Goal: Task Accomplishment & Management: Manage account settings

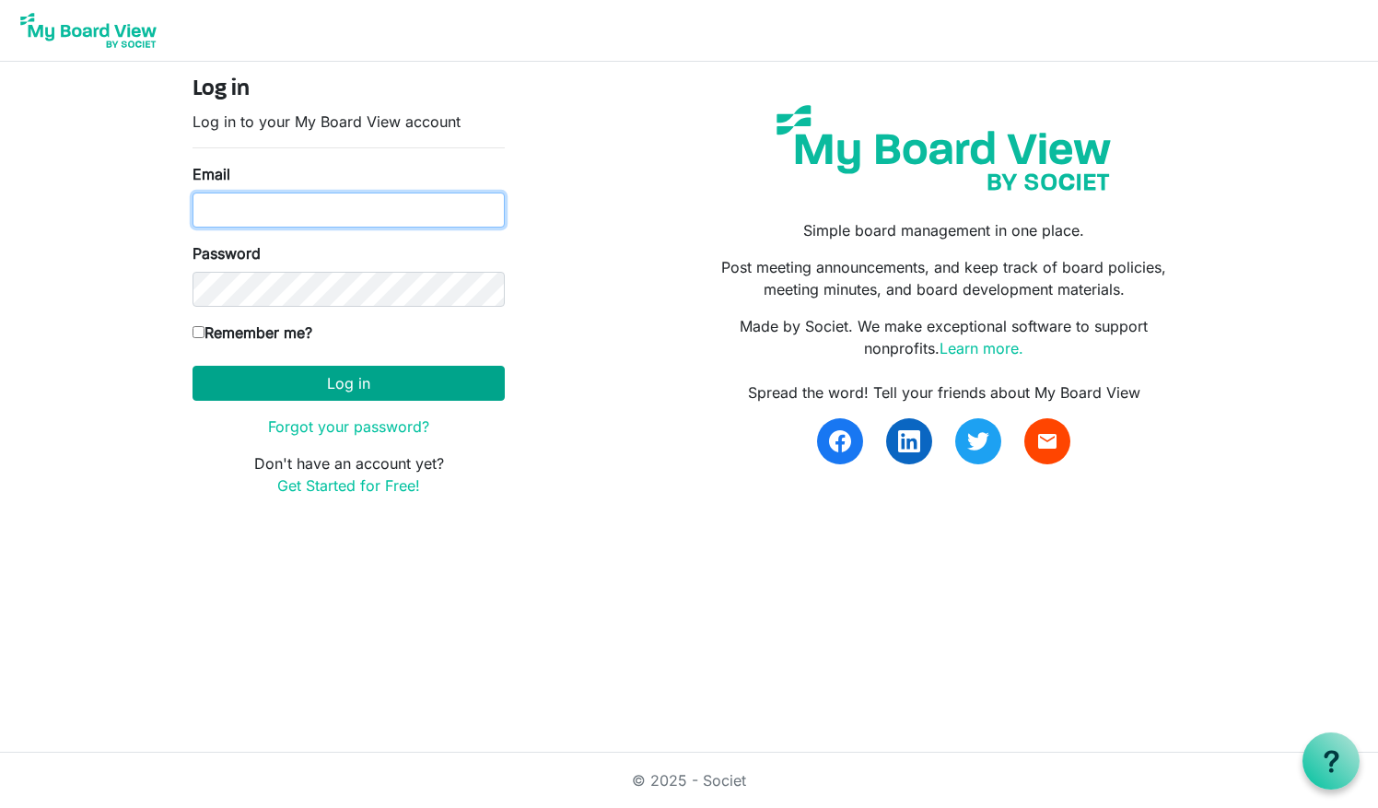
type input "mpatton@ovcs.net"
click at [315, 383] on button "Log in" at bounding box center [349, 383] width 312 height 35
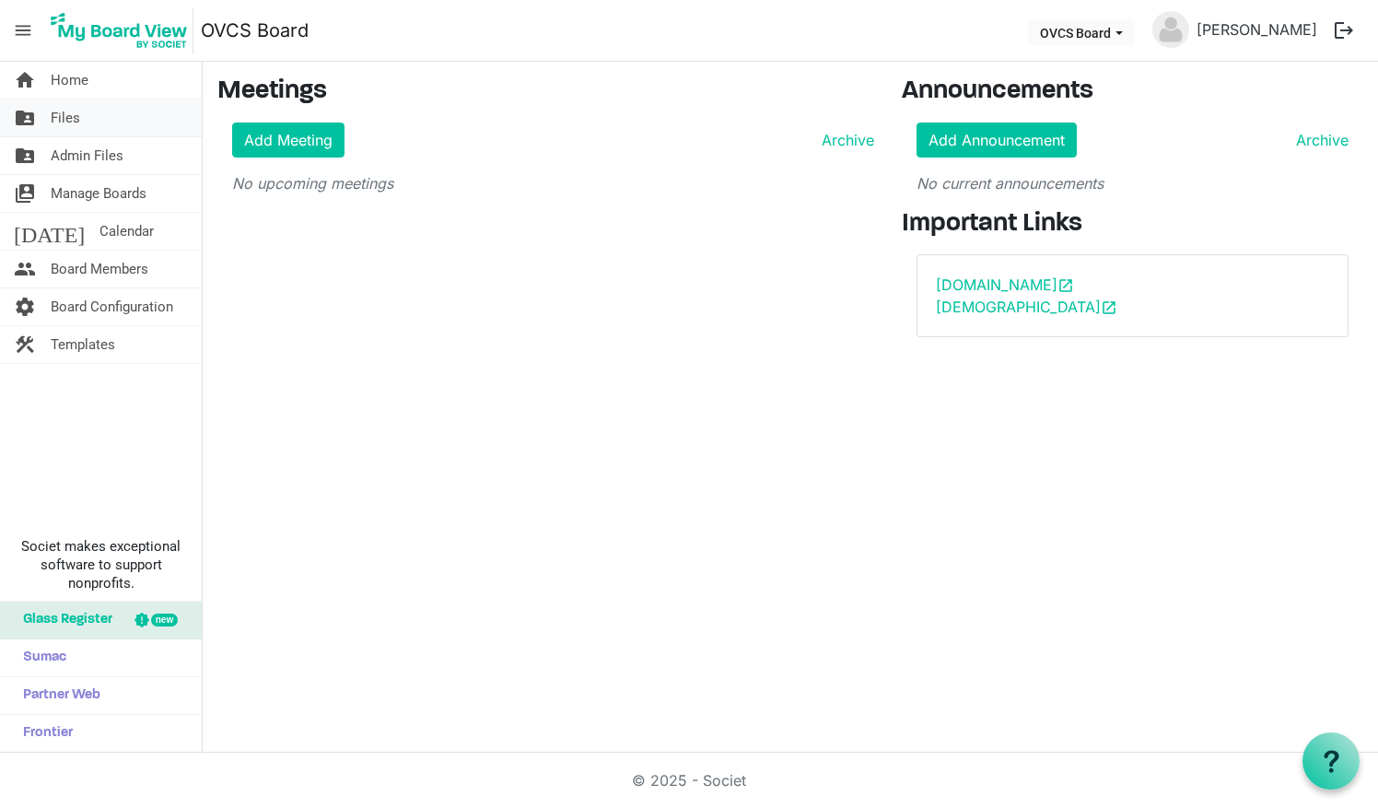
click at [74, 120] on span "Files" at bounding box center [65, 118] width 29 height 37
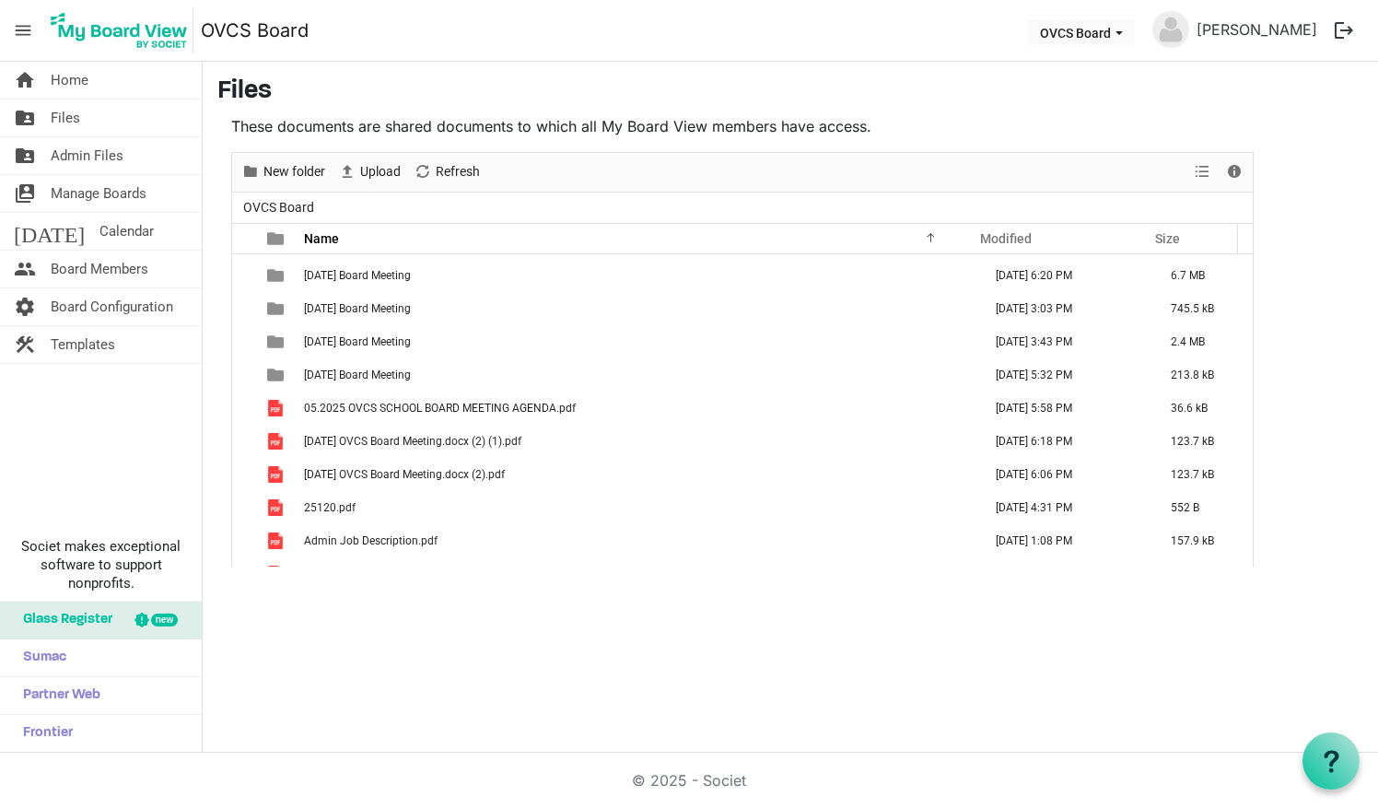
scroll to position [616, 0]
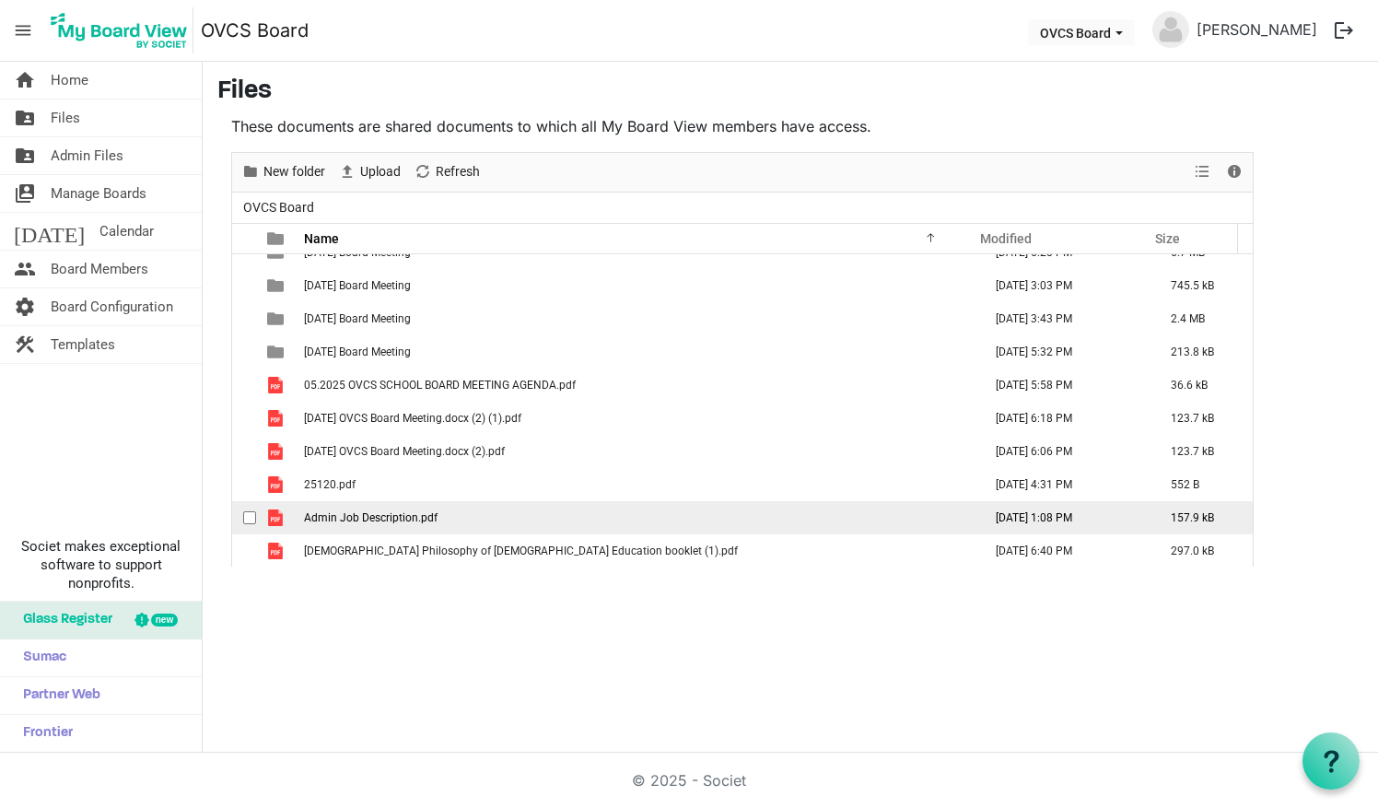
click at [391, 515] on span "Admin Job Description.pdf" at bounding box center [371, 517] width 134 height 13
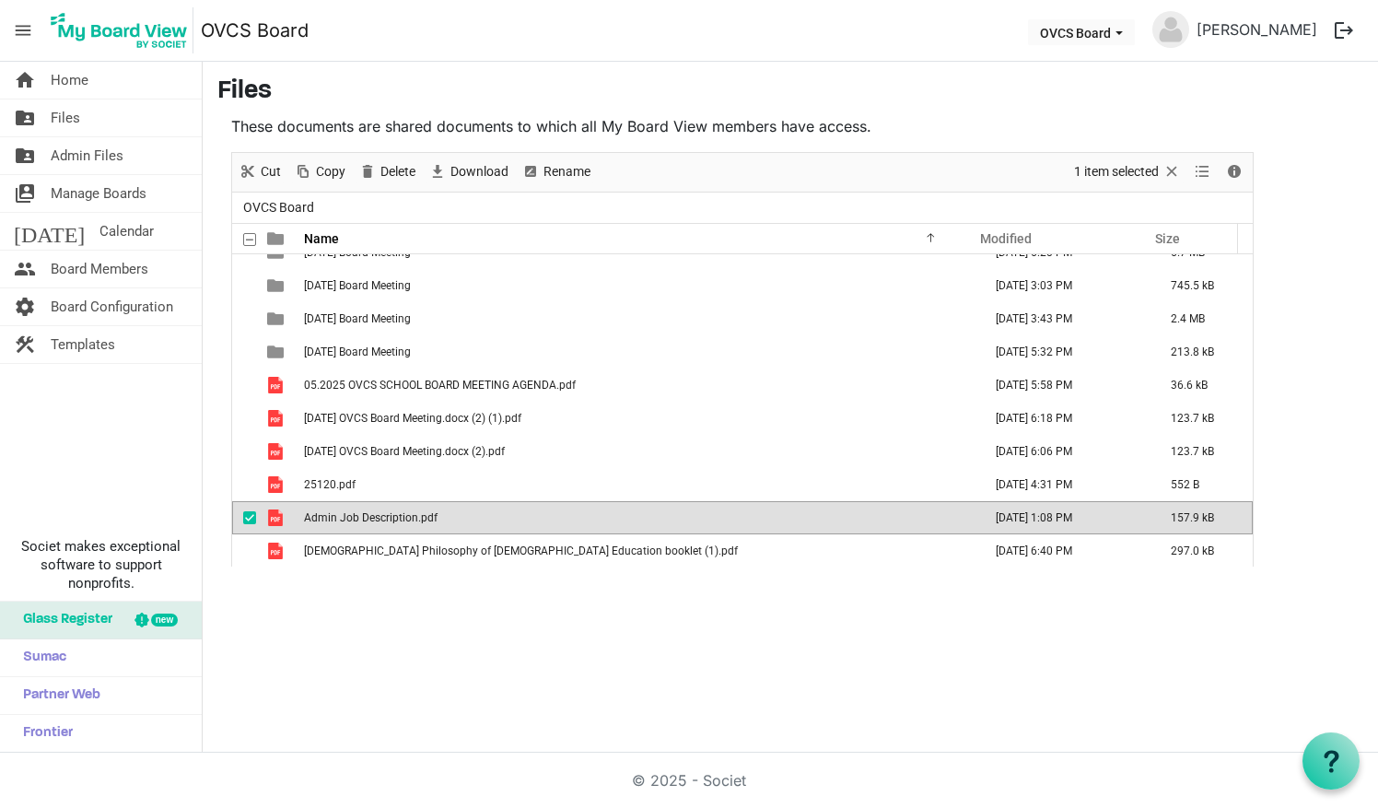
click at [391, 515] on span "Admin Job Description.pdf" at bounding box center [371, 517] width 134 height 13
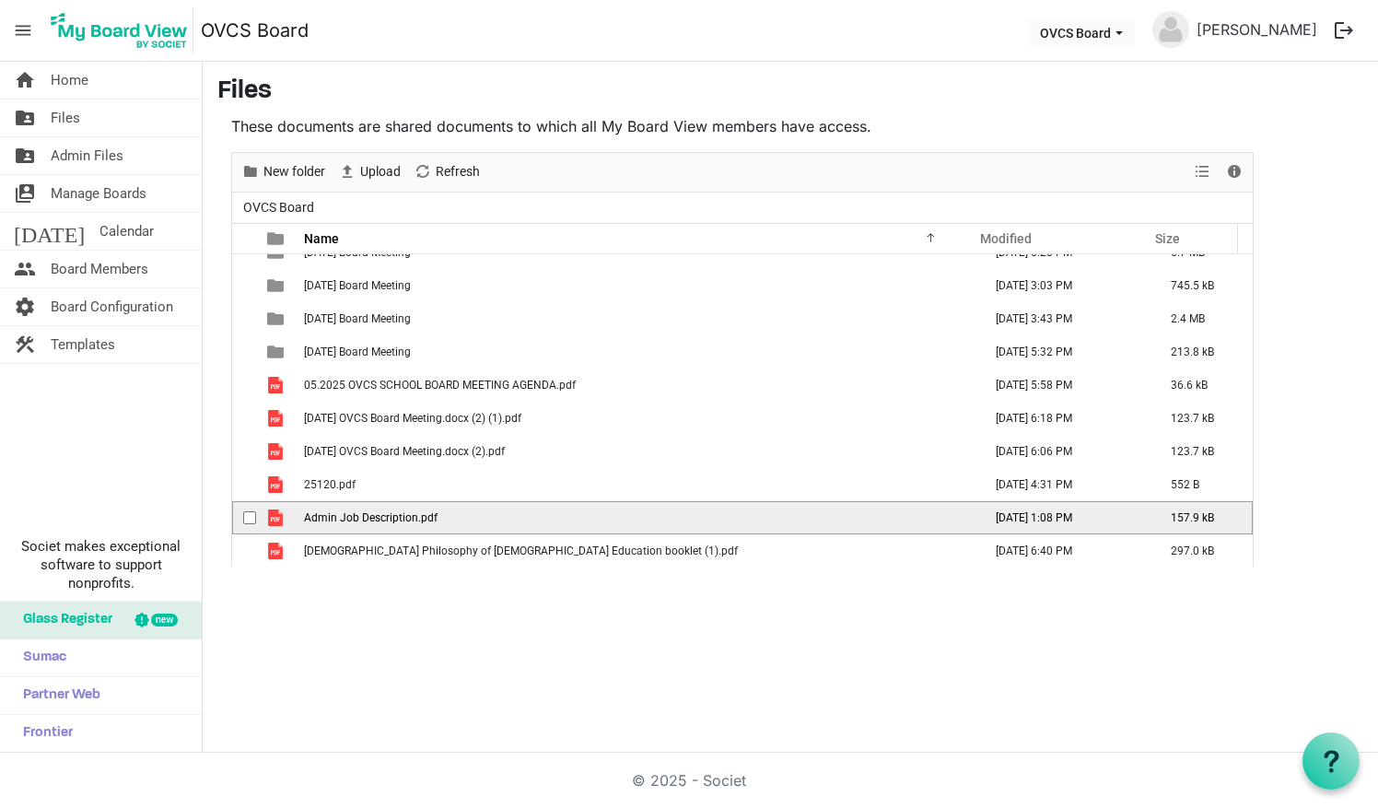
click at [391, 515] on span "Admin Job Description.pdf" at bounding box center [371, 517] width 134 height 13
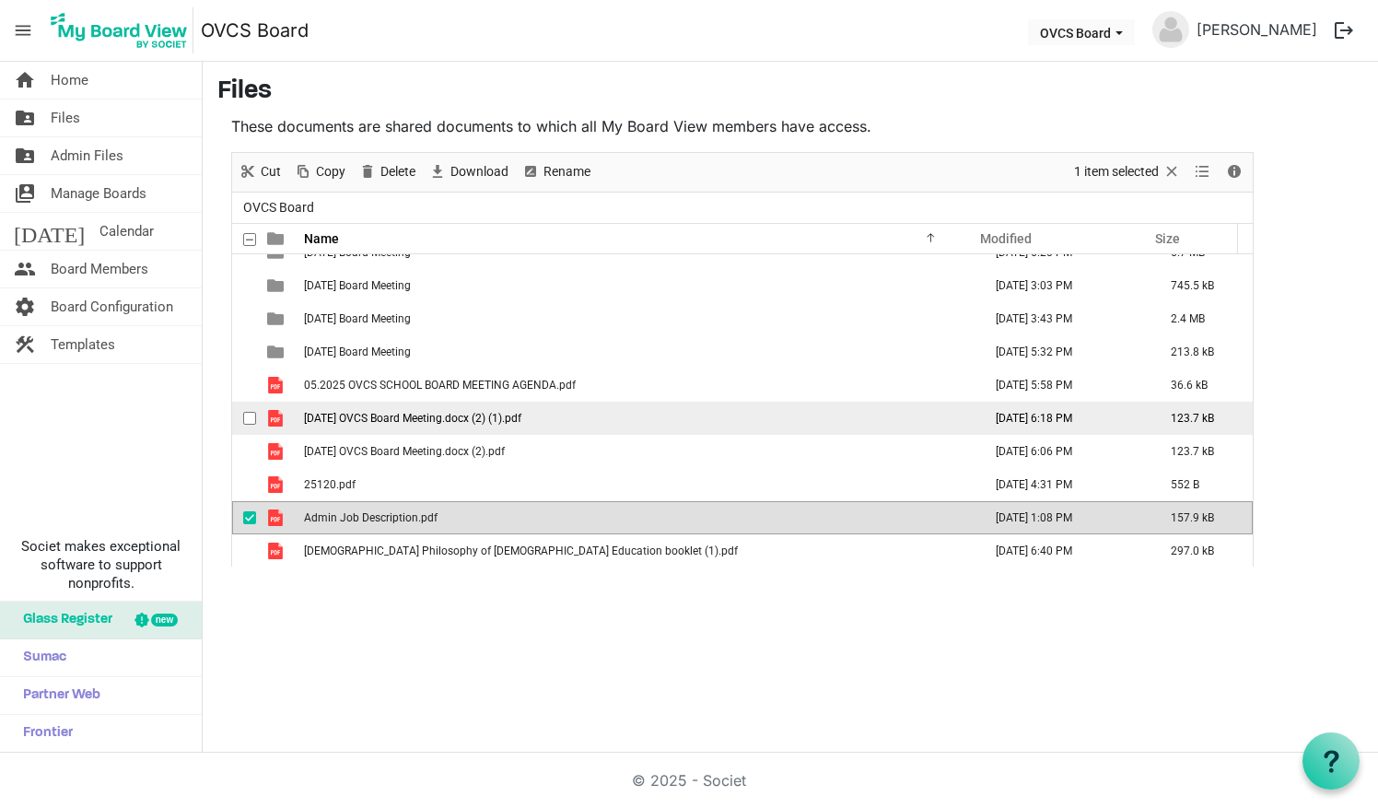
click at [245, 420] on span "checkbox" at bounding box center [249, 418] width 13 height 13
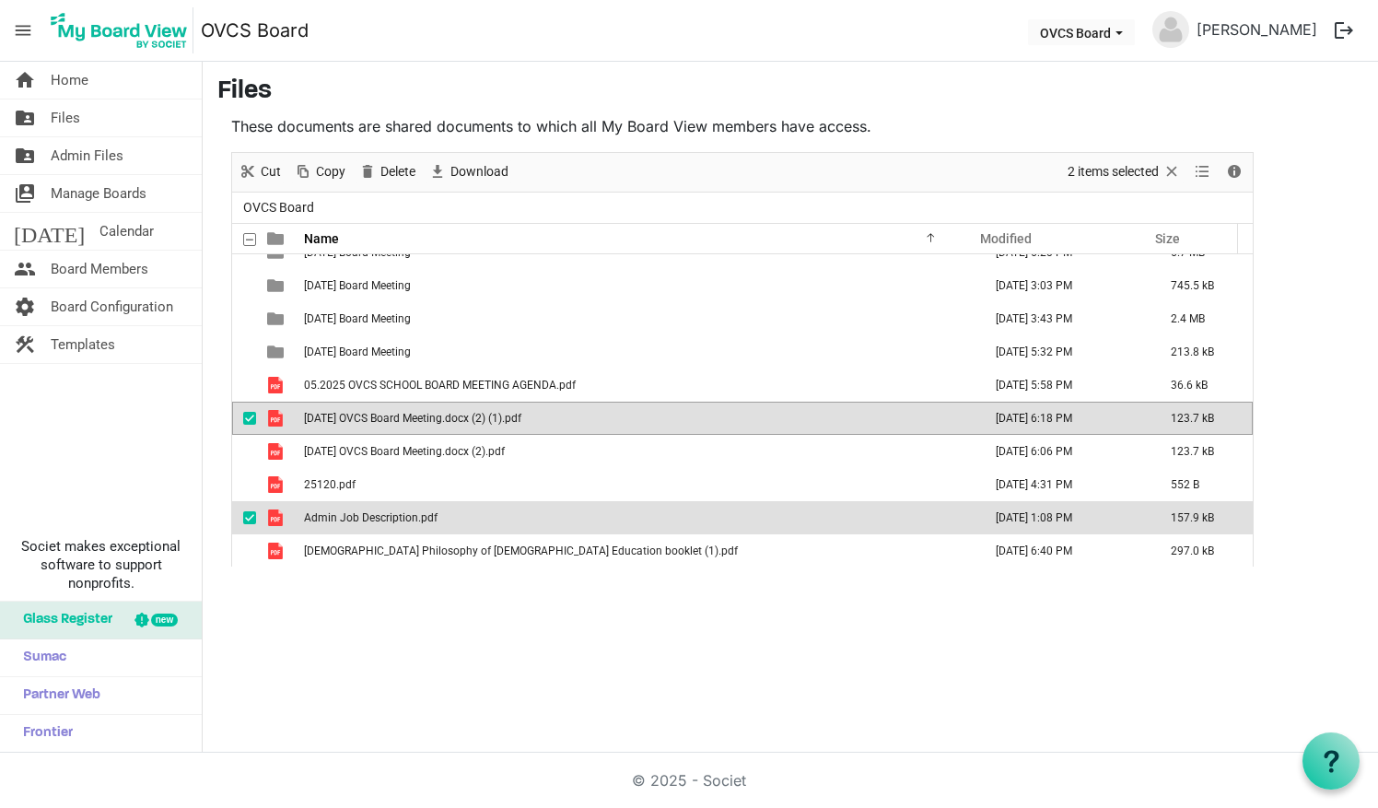
click at [252, 420] on span "checkbox" at bounding box center [249, 418] width 13 height 13
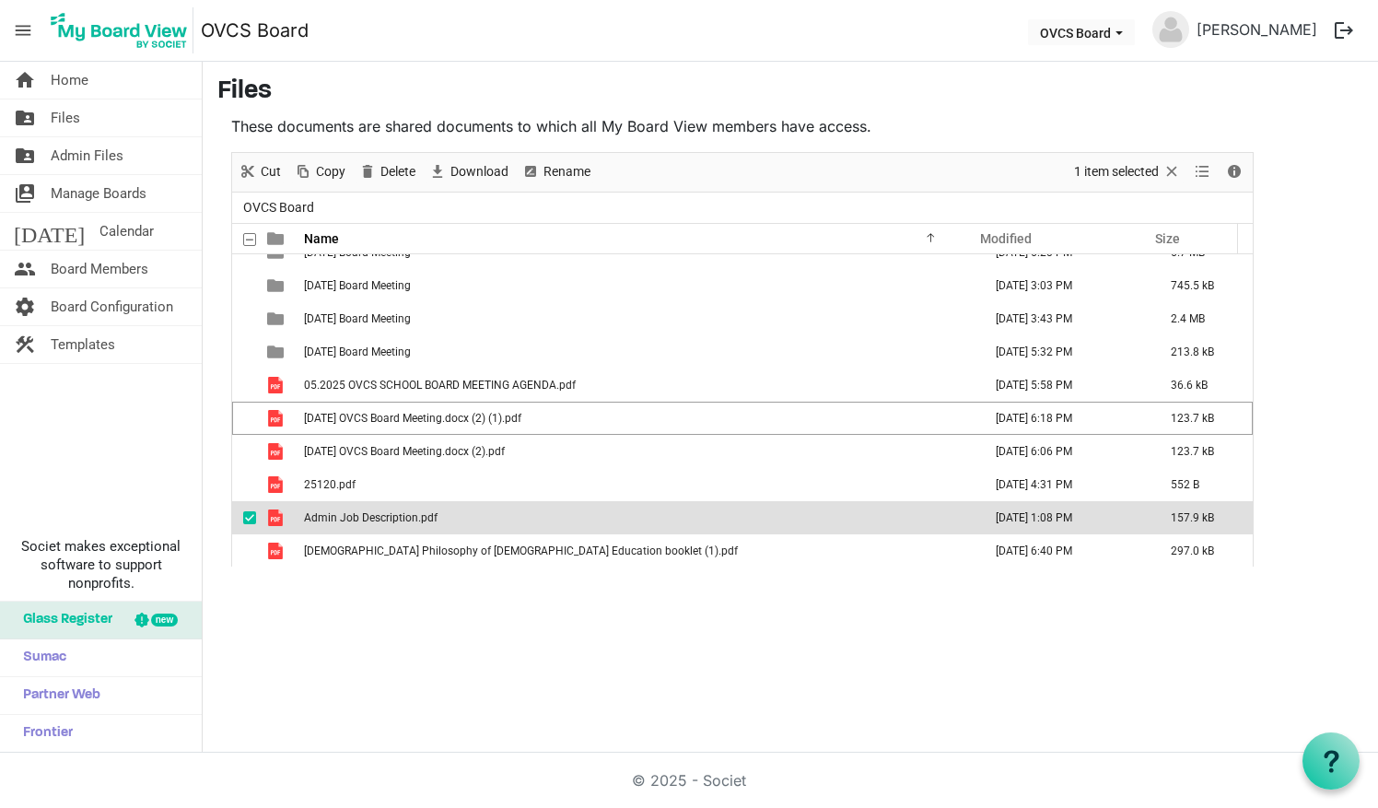
click at [249, 509] on div "checkbox" at bounding box center [254, 518] width 22 height 18
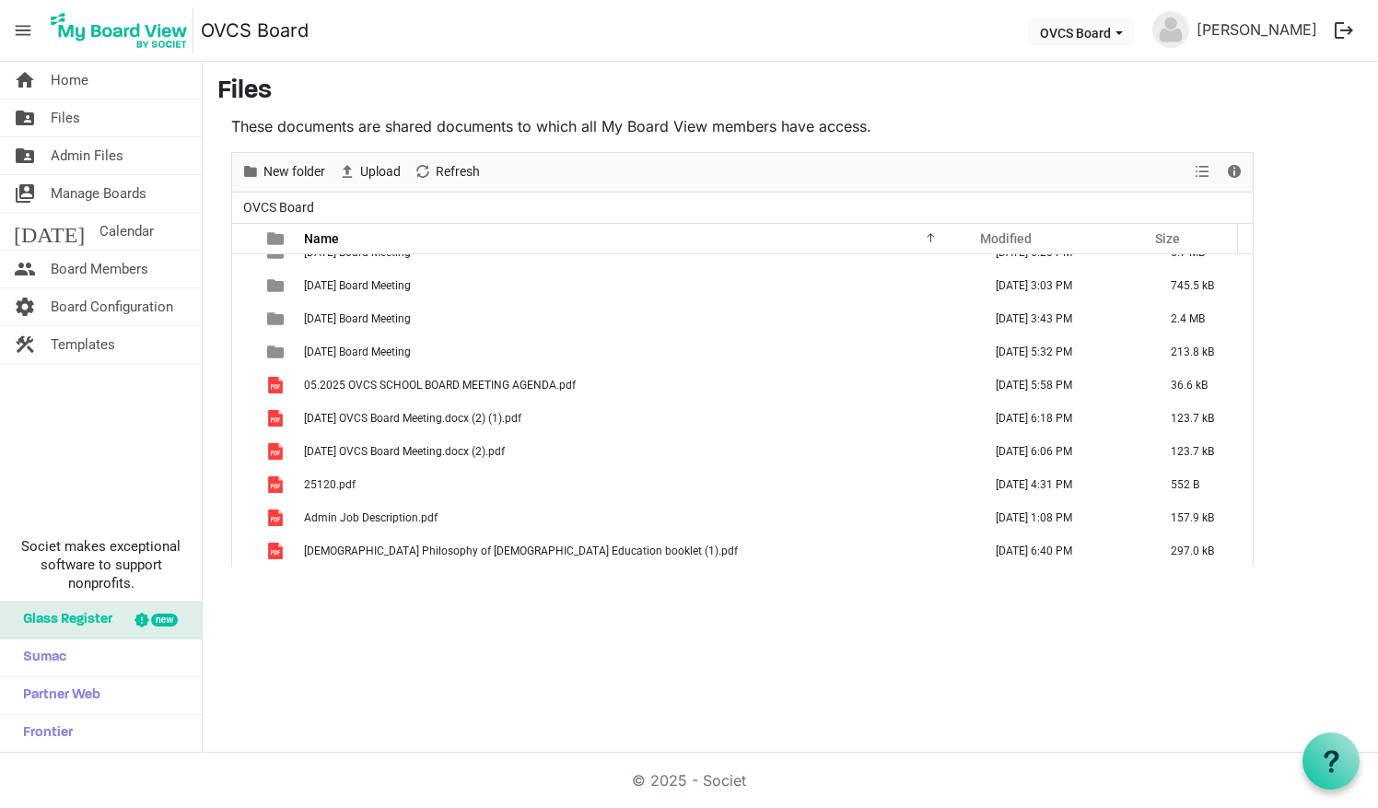
click at [208, 474] on main "Files These documents are shared documents to which all My Board View members h…" at bounding box center [791, 322] width 1176 height 520
click at [313, 179] on span "New folder" at bounding box center [294, 171] width 65 height 23
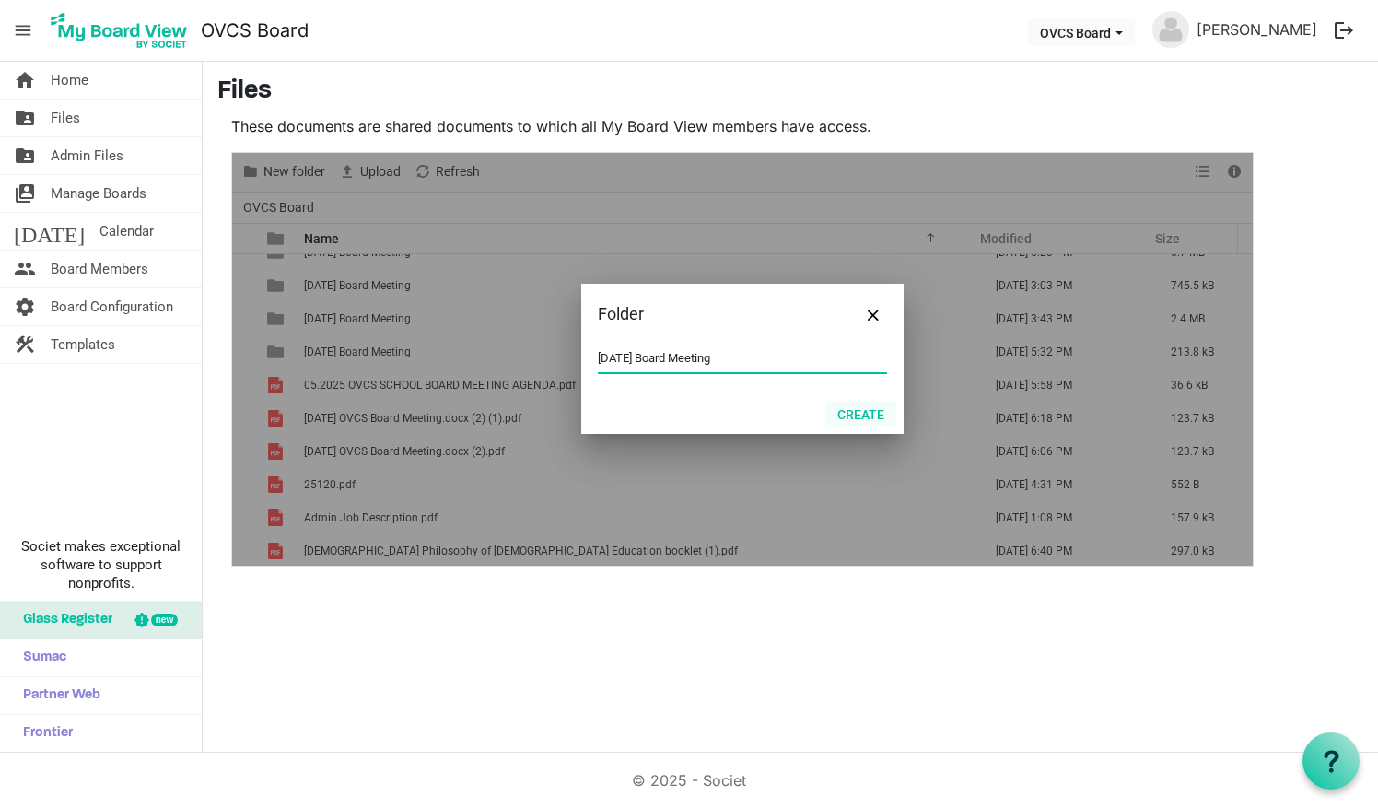
type input "[DATE] Board Meeting"
click at [839, 413] on button "Create" at bounding box center [861, 414] width 71 height 26
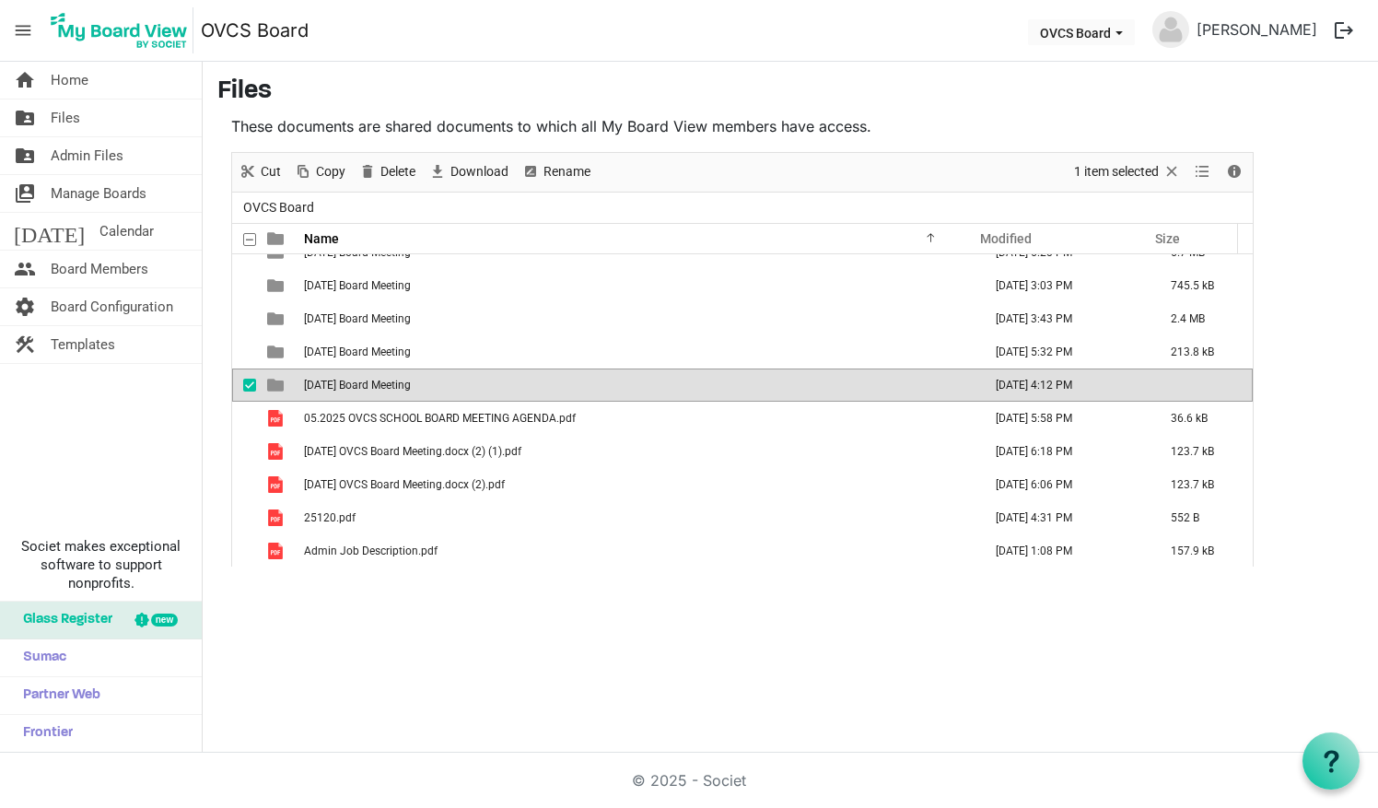
click at [219, 388] on div "These documents are shared documents to which all My Board View members have ac…" at bounding box center [742, 340] width 1050 height 451
click at [247, 383] on span "checkbox" at bounding box center [249, 385] width 13 height 13
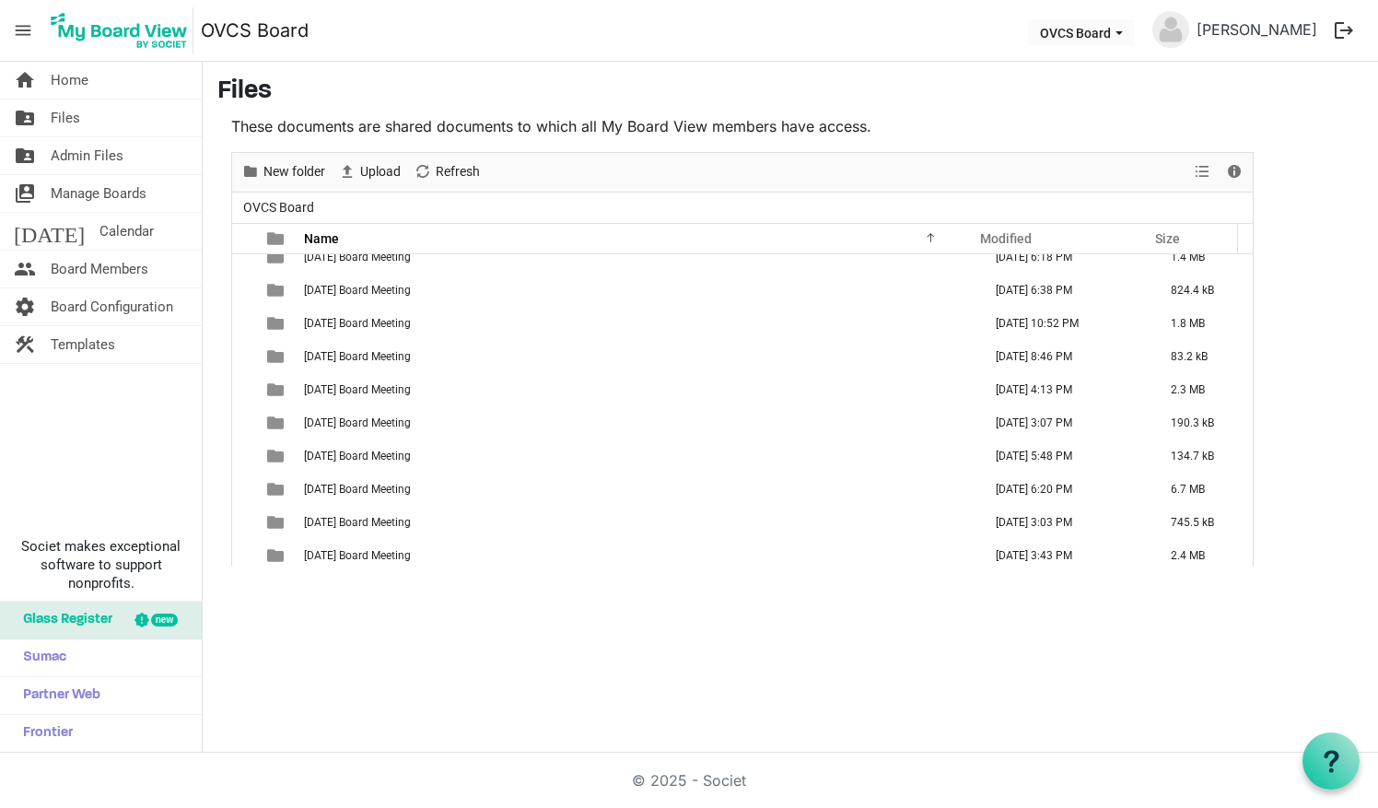
scroll to position [358, 0]
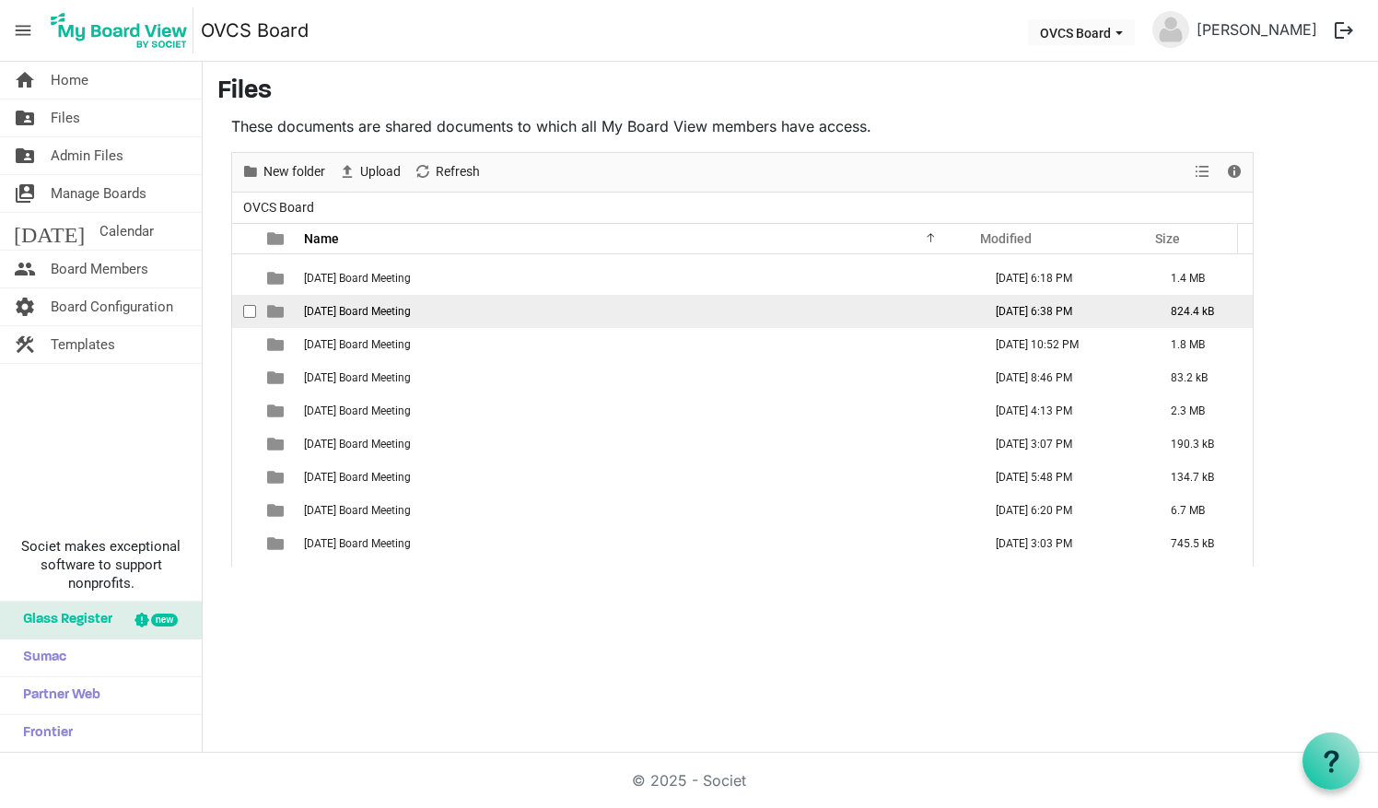
click at [387, 313] on span "[DATE] Board Meeting" at bounding box center [357, 311] width 107 height 13
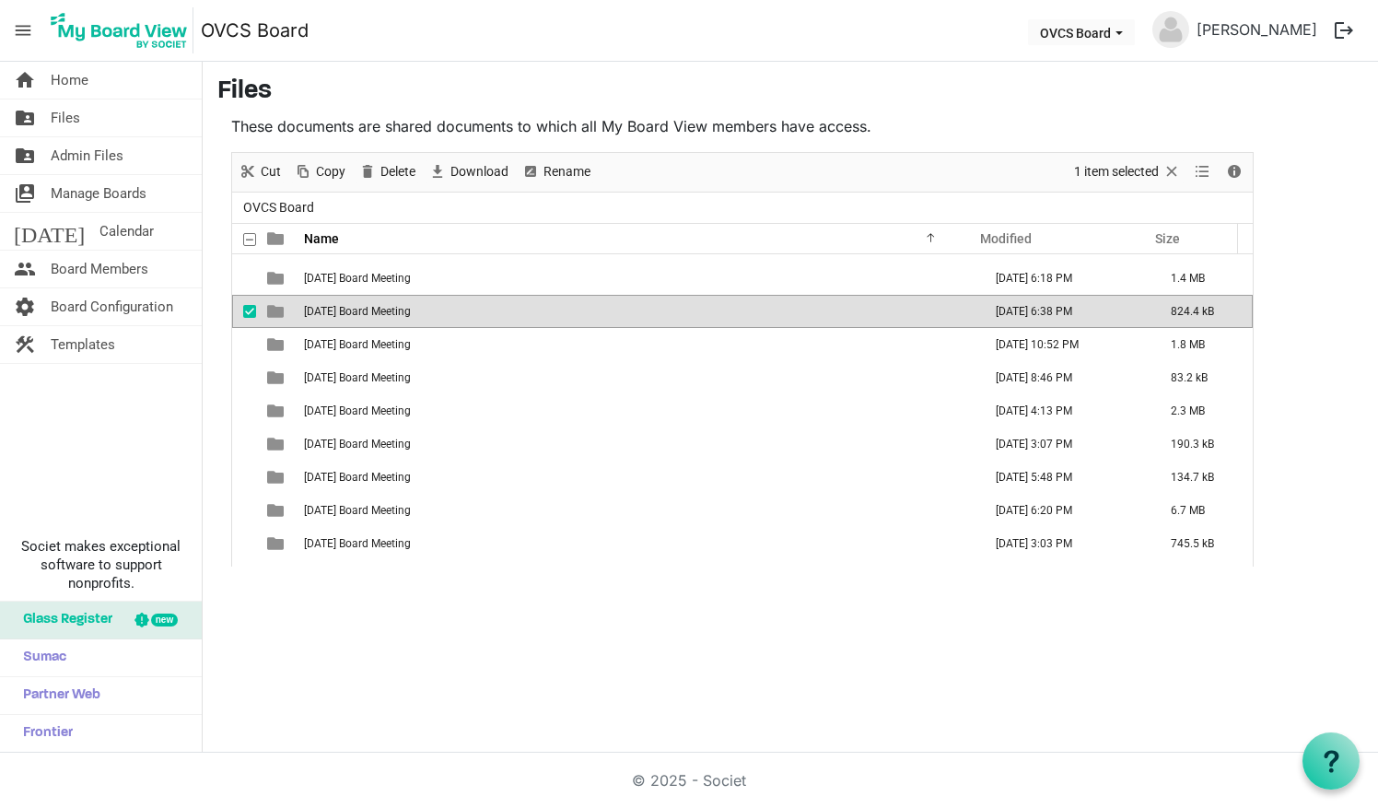
click at [387, 313] on span "[DATE] Board Meeting" at bounding box center [357, 311] width 107 height 13
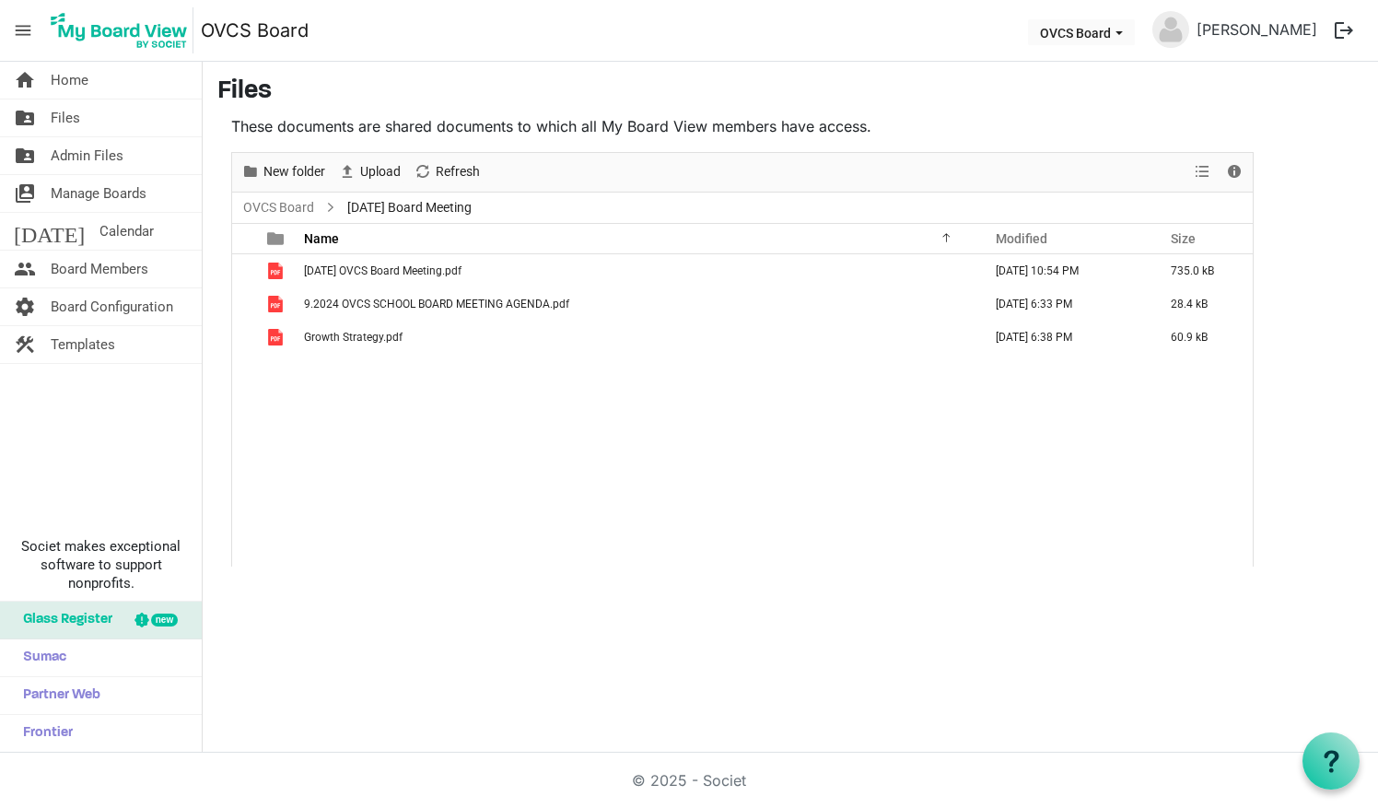
scroll to position [0, 0]
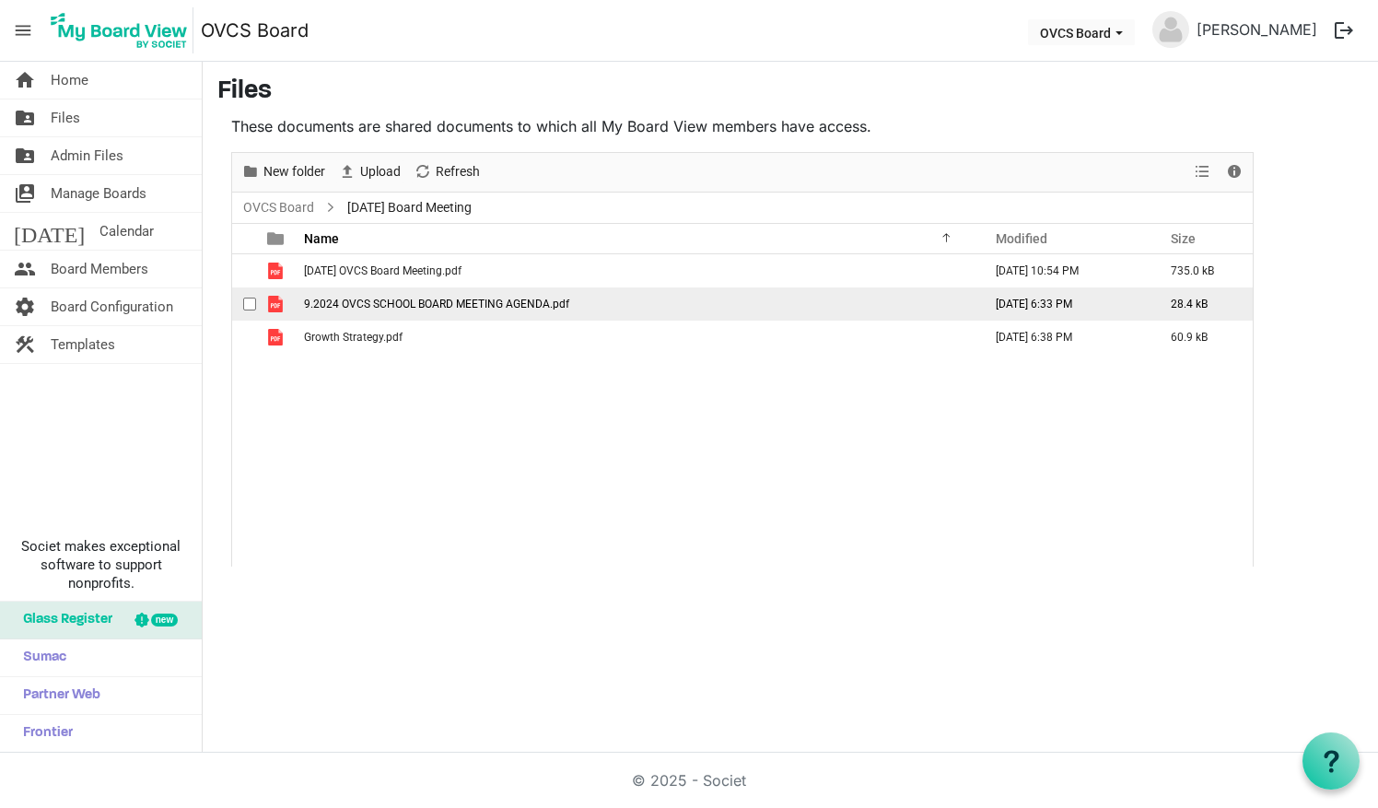
click at [392, 300] on span "9.2024 OVCS SCHOOL BOARD MEETING AGENDA.pdf" at bounding box center [436, 304] width 265 height 13
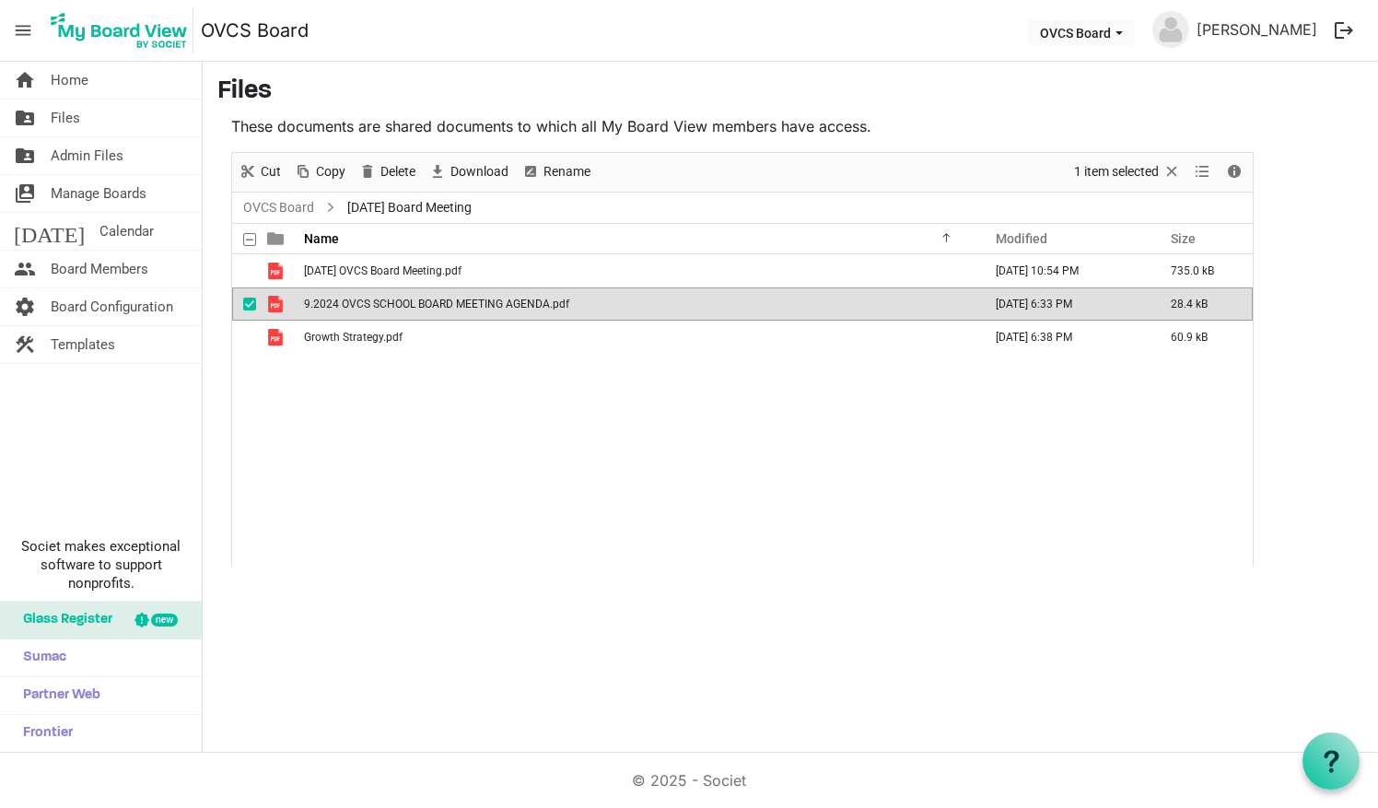
click at [392, 300] on span "9.2024 OVCS SCHOOL BOARD MEETING AGENDA.pdf" at bounding box center [436, 304] width 265 height 13
click at [74, 114] on span "Files" at bounding box center [65, 118] width 29 height 37
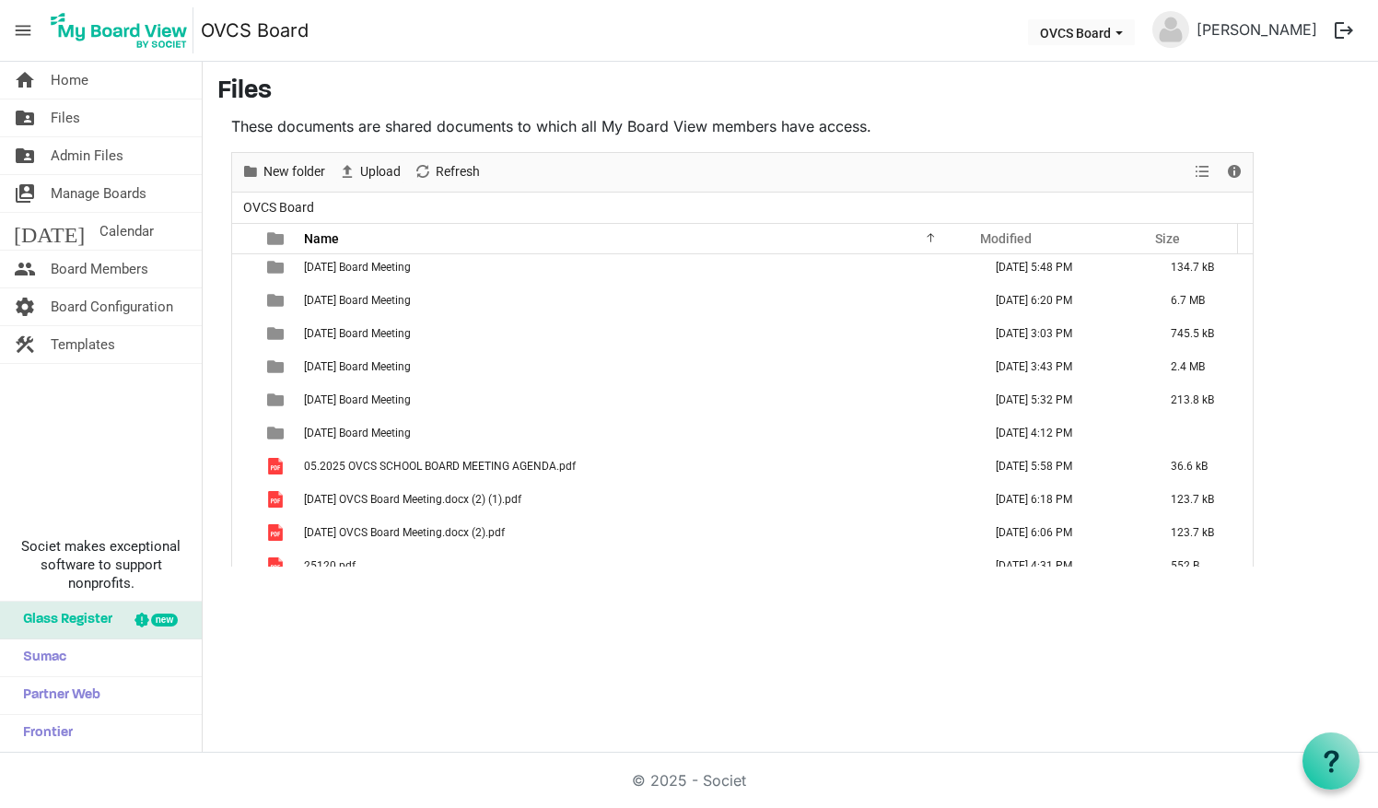
scroll to position [572, 0]
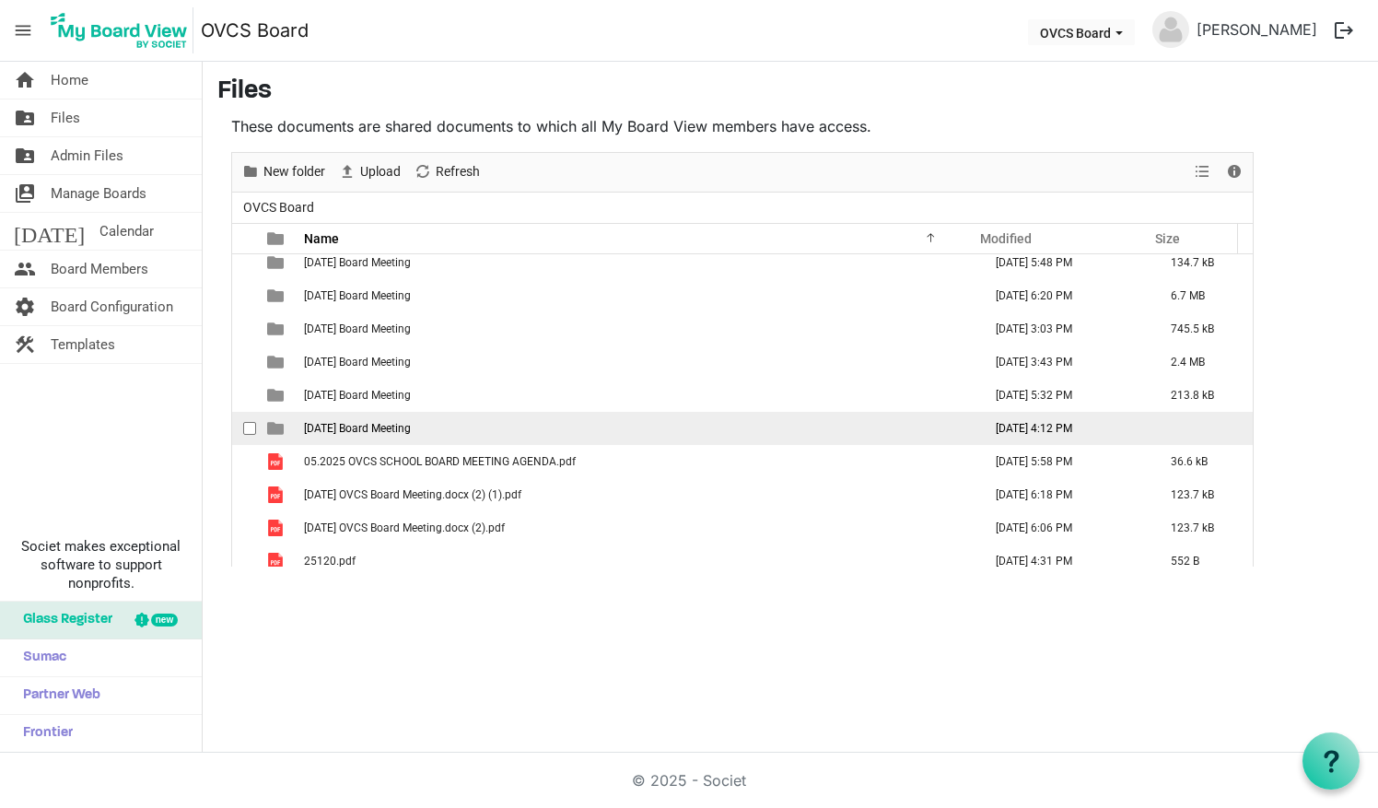
click at [324, 422] on span "[DATE] Board Meeting" at bounding box center [357, 428] width 107 height 13
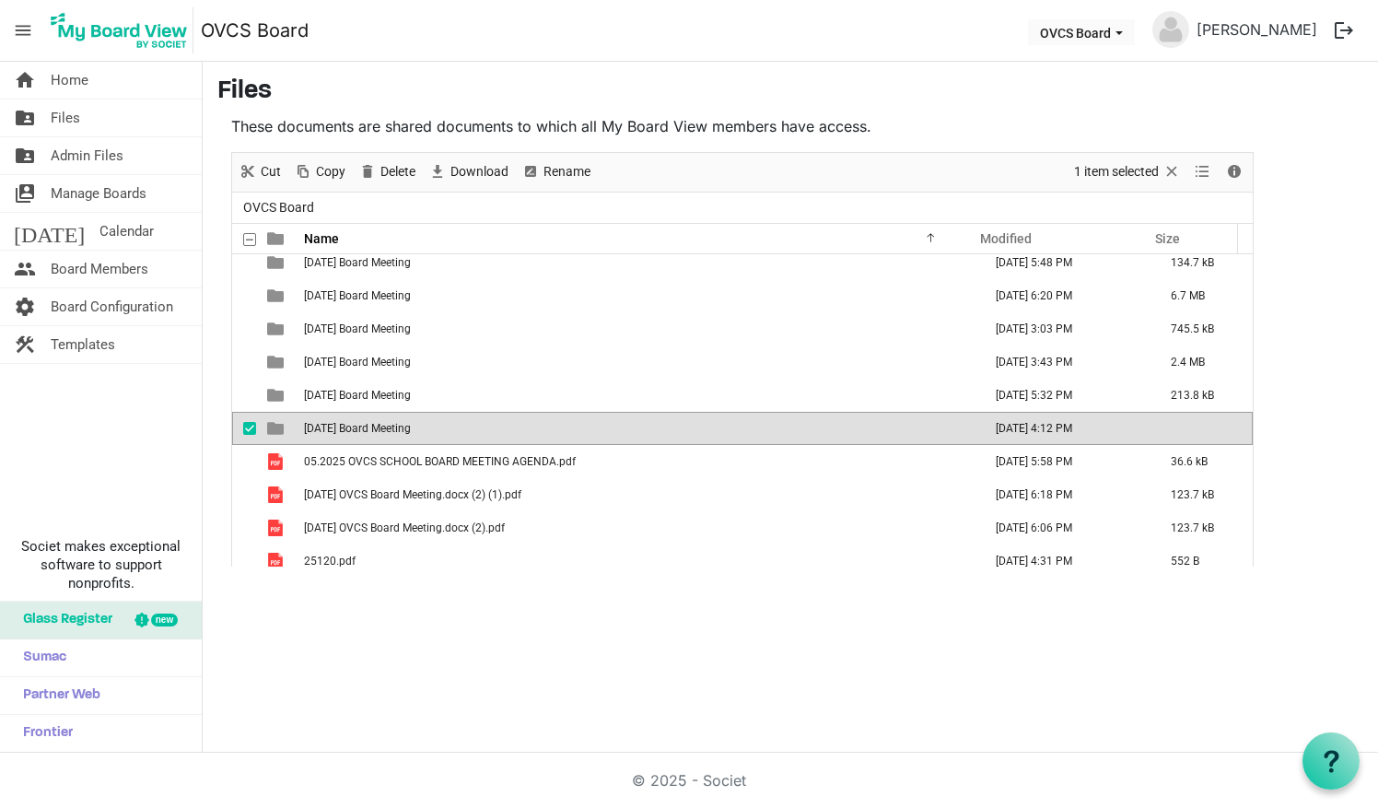
click at [324, 422] on span "[DATE] Board Meeting" at bounding box center [357, 428] width 107 height 13
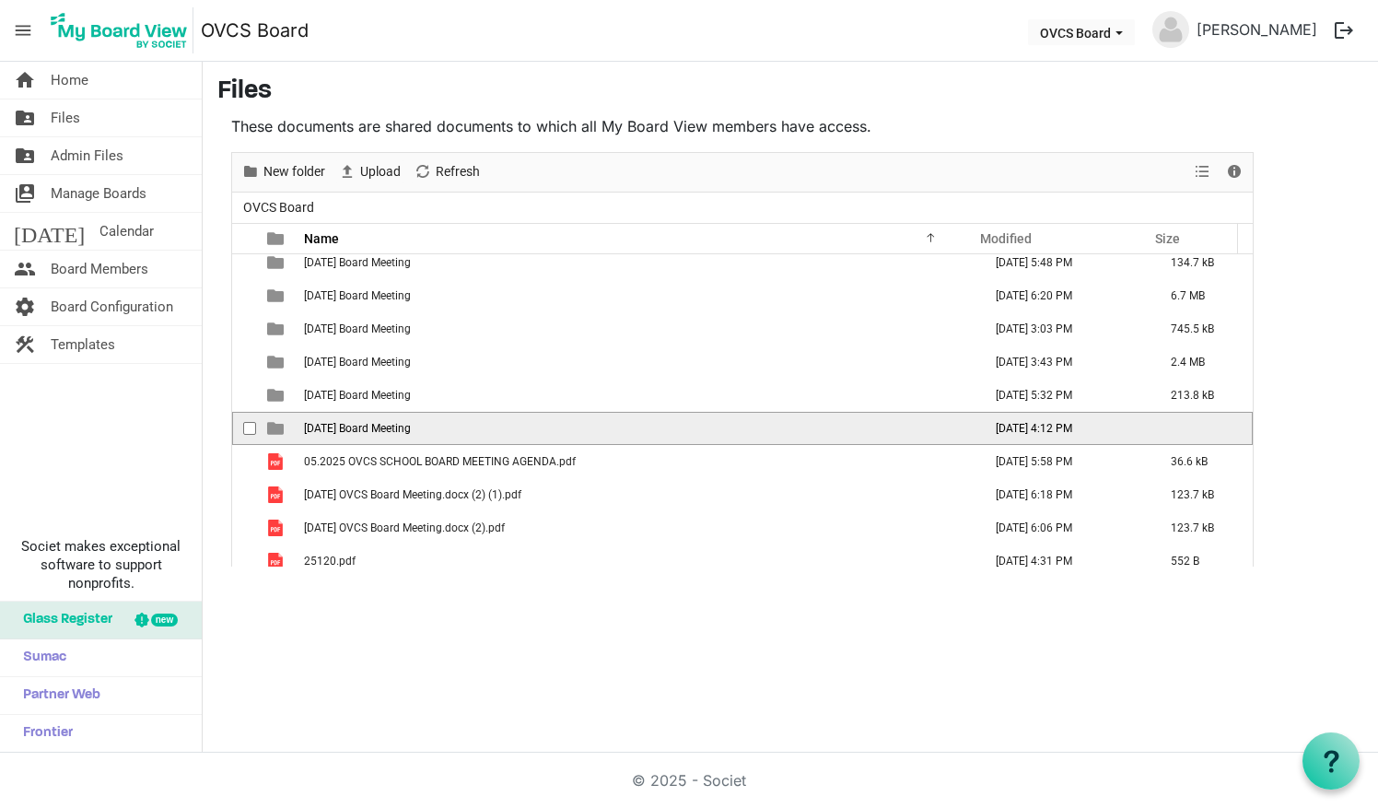
click at [324, 422] on span "[DATE] Board Meeting" at bounding box center [357, 428] width 107 height 13
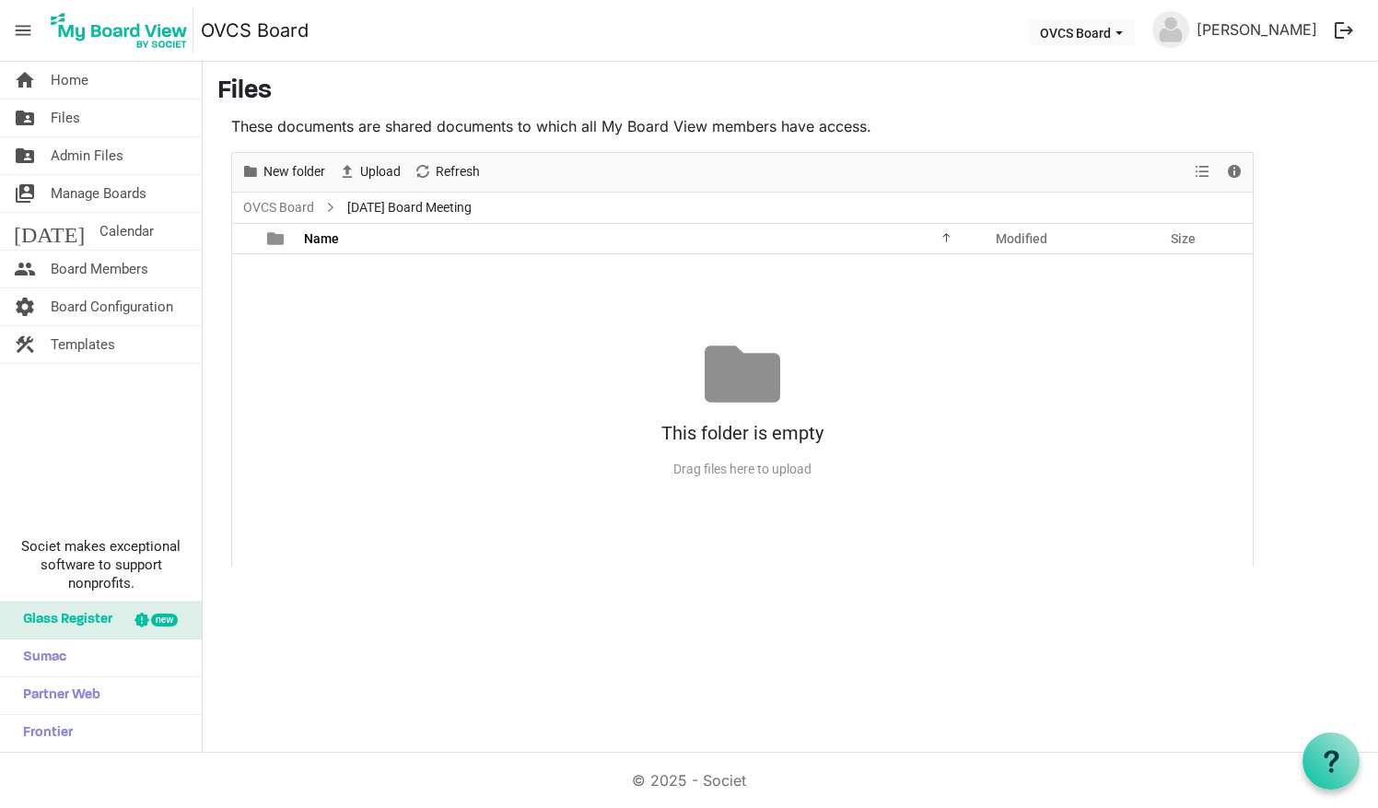
scroll to position [0, 0]
click at [367, 171] on span "Upload" at bounding box center [380, 171] width 44 height 23
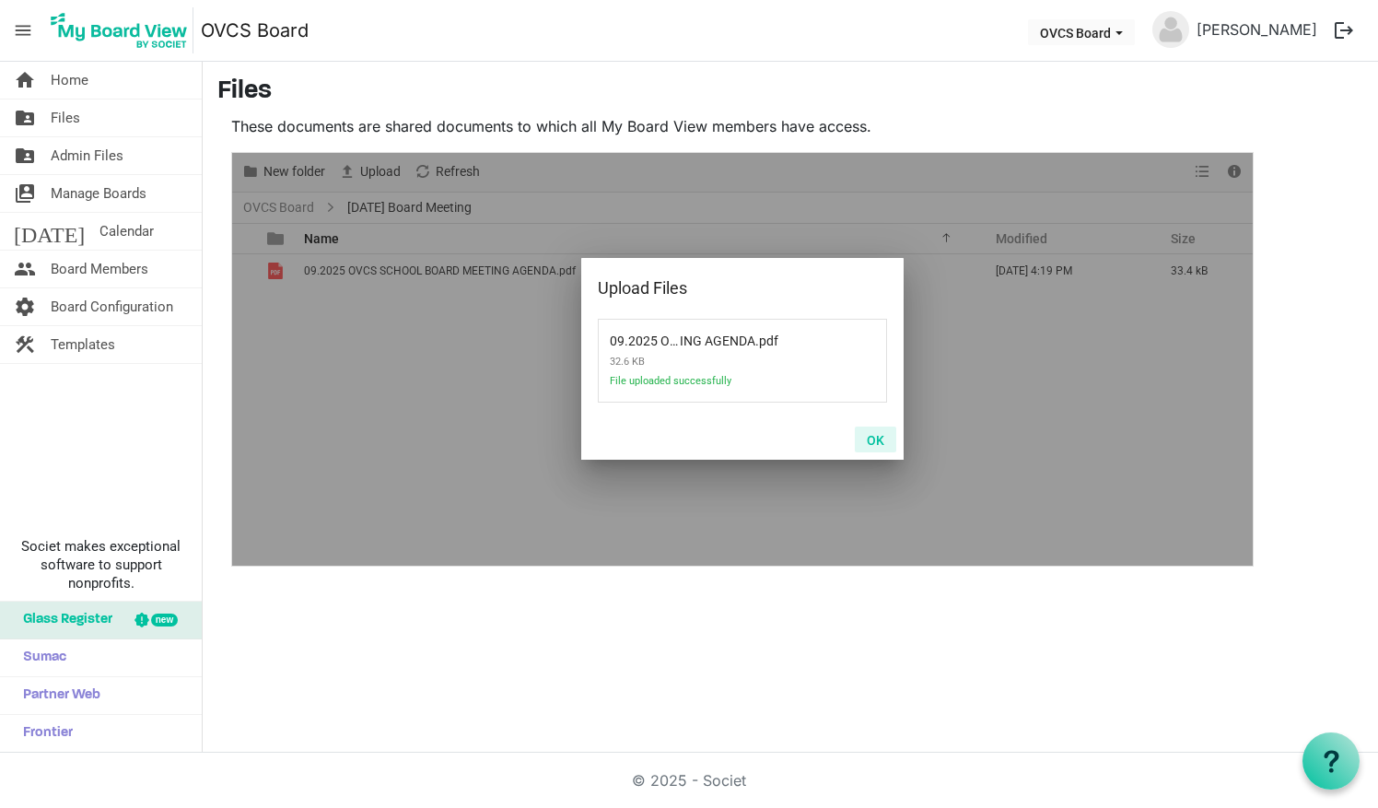
click at [876, 442] on button "OK" at bounding box center [875, 440] width 41 height 26
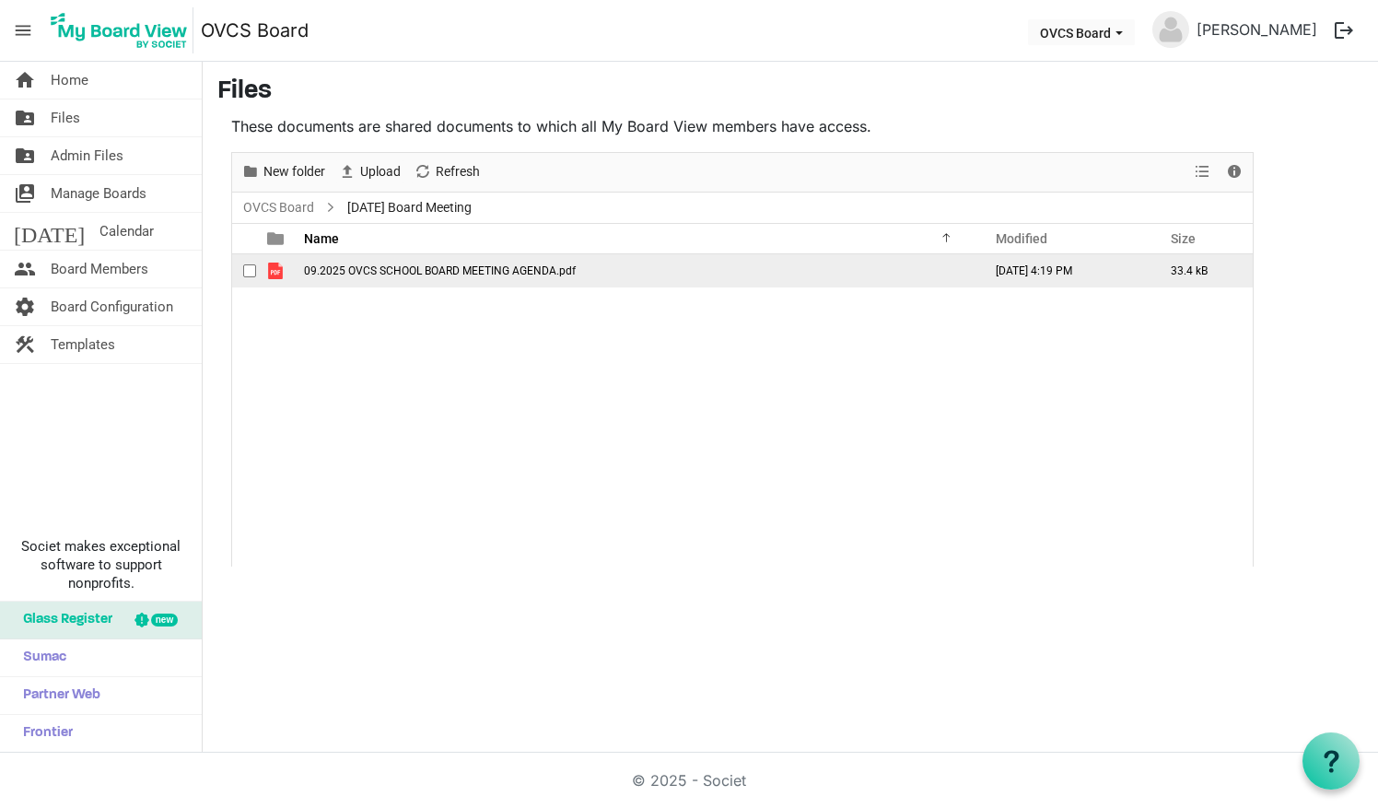
click at [378, 273] on span "09.2025 OVCS SCHOOL BOARD MEETING AGENDA.pdf" at bounding box center [440, 270] width 272 height 13
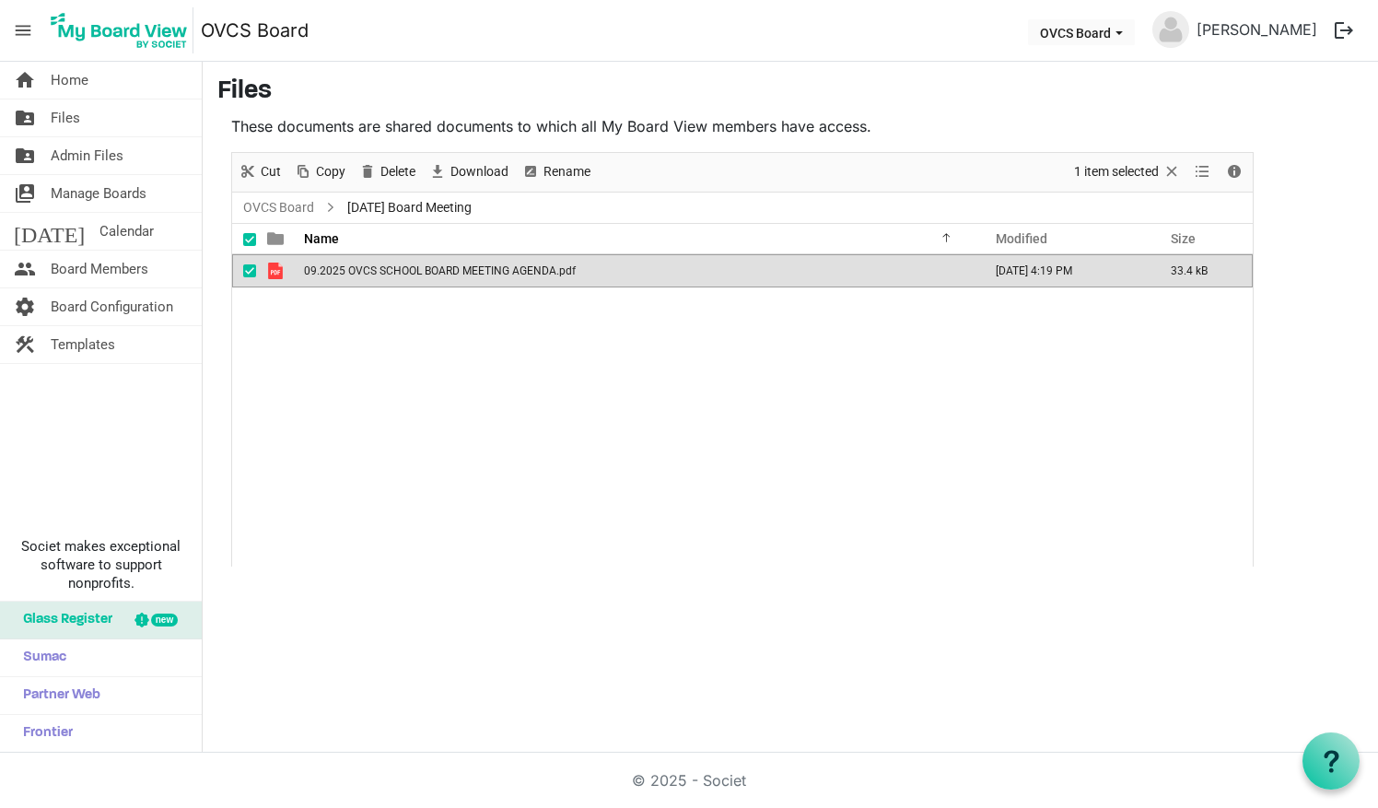
click at [378, 273] on span "09.2025 OVCS SCHOOL BOARD MEETING AGENDA.pdf" at bounding box center [440, 270] width 272 height 13
